Goal: Find specific page/section: Find specific page/section

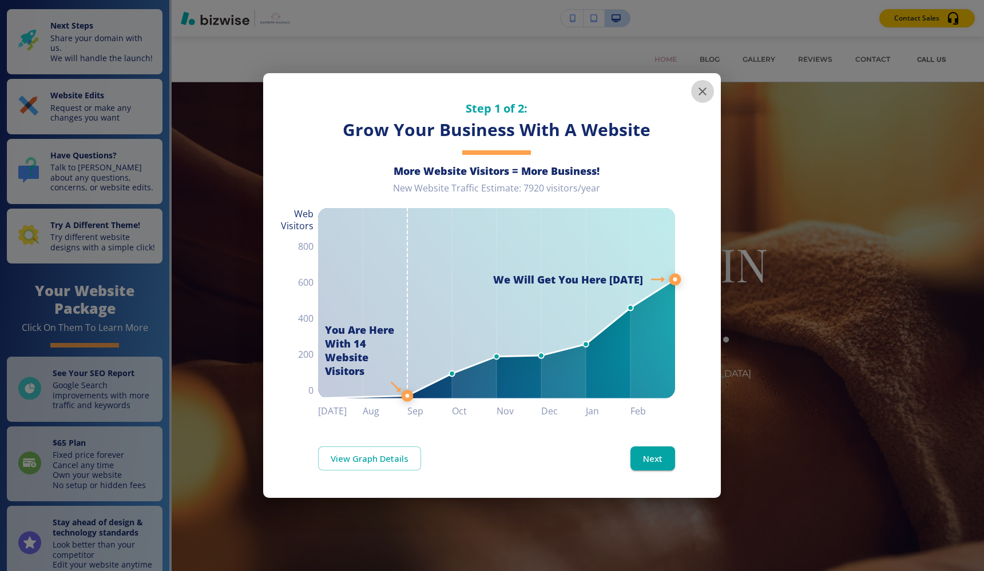
click at [711, 94] on button "button" at bounding box center [702, 91] width 23 height 23
